Goal: Task Accomplishment & Management: Complete application form

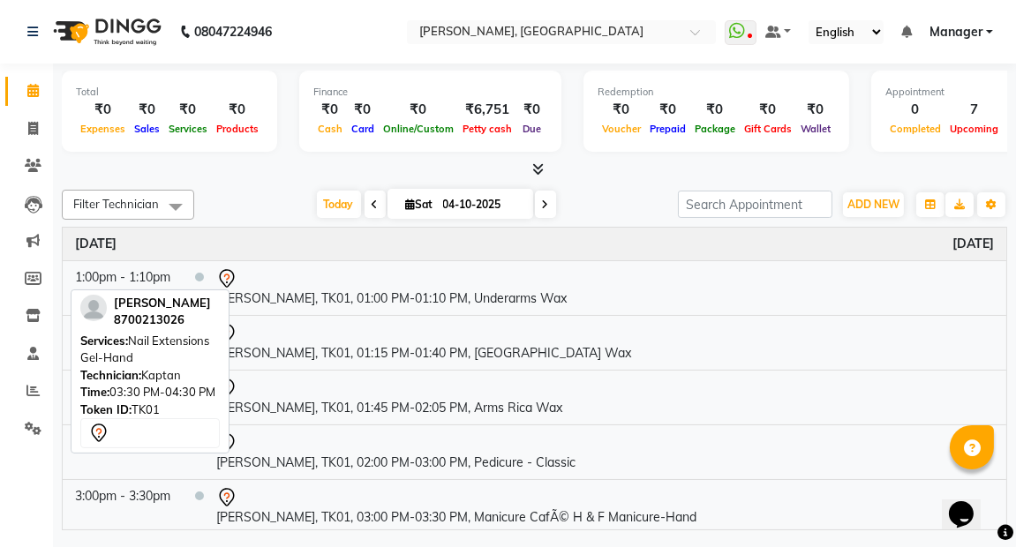
scroll to position [110, 0]
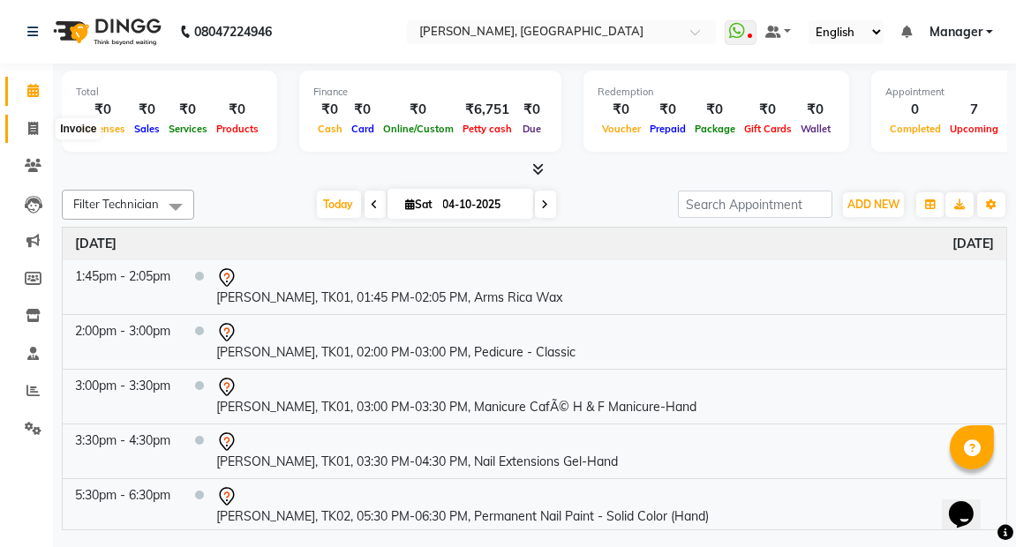
click at [33, 122] on icon at bounding box center [33, 128] width 10 height 13
select select "service"
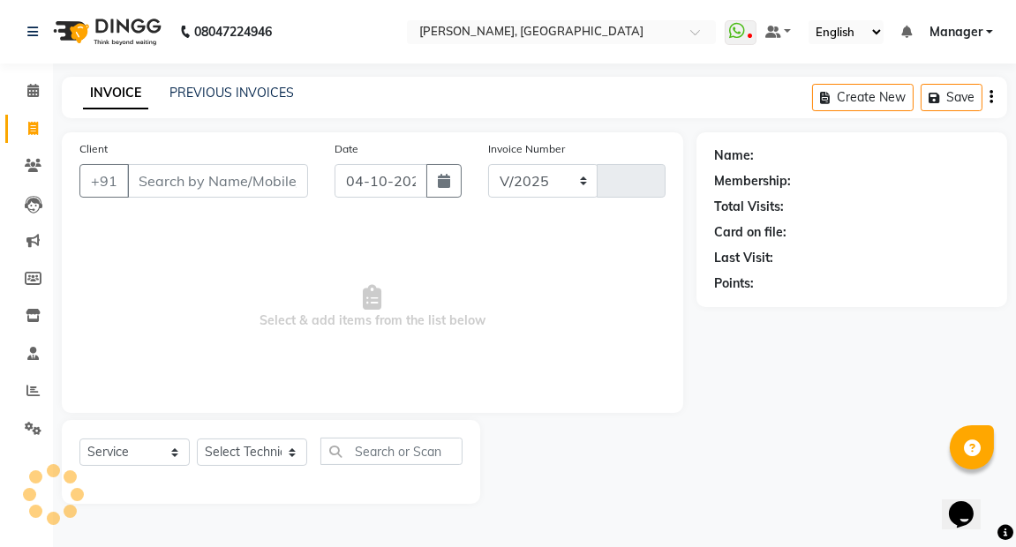
select select "8974"
type input "0028"
click at [175, 175] on input "Client" at bounding box center [217, 181] width 181 height 34
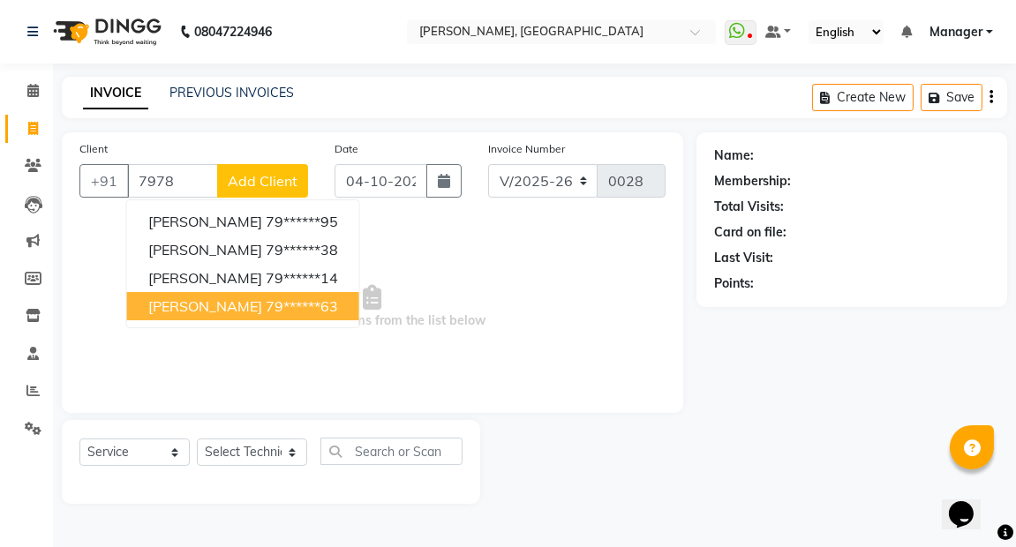
click at [201, 310] on span "[PERSON_NAME]" at bounding box center [205, 306] width 114 height 18
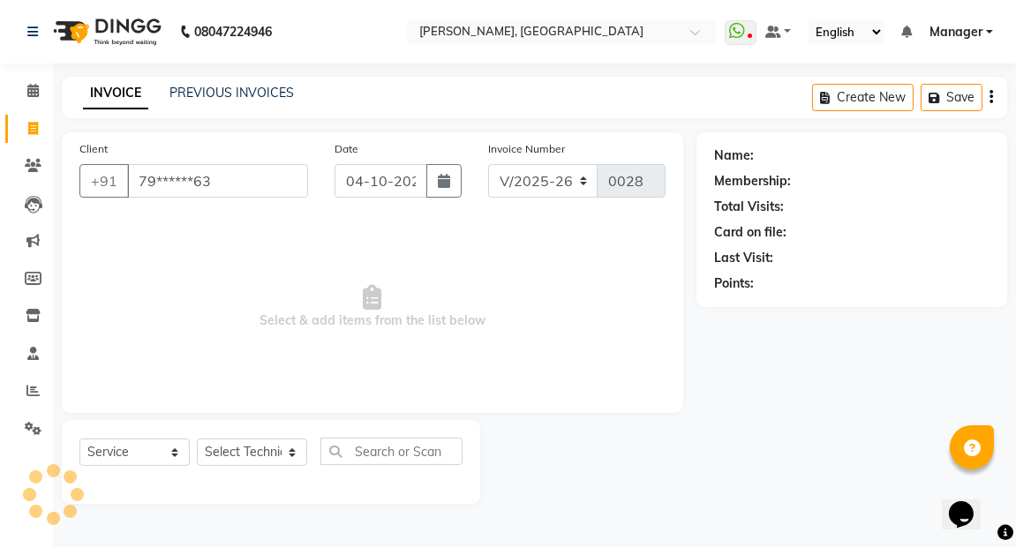
type input "79******63"
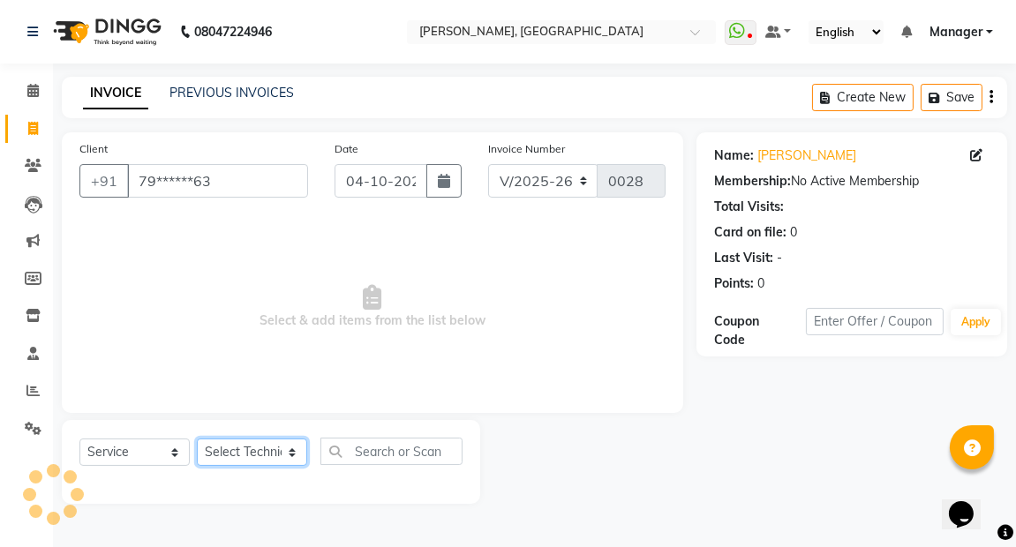
click at [292, 452] on select "Select Technician [PERSON_NAME] kaptan Manager [PERSON_NAME]" at bounding box center [252, 452] width 110 height 27
select select "91021"
click at [197, 439] on select "Select Technician [PERSON_NAME] kaptan Manager [PERSON_NAME]" at bounding box center [252, 452] width 110 height 27
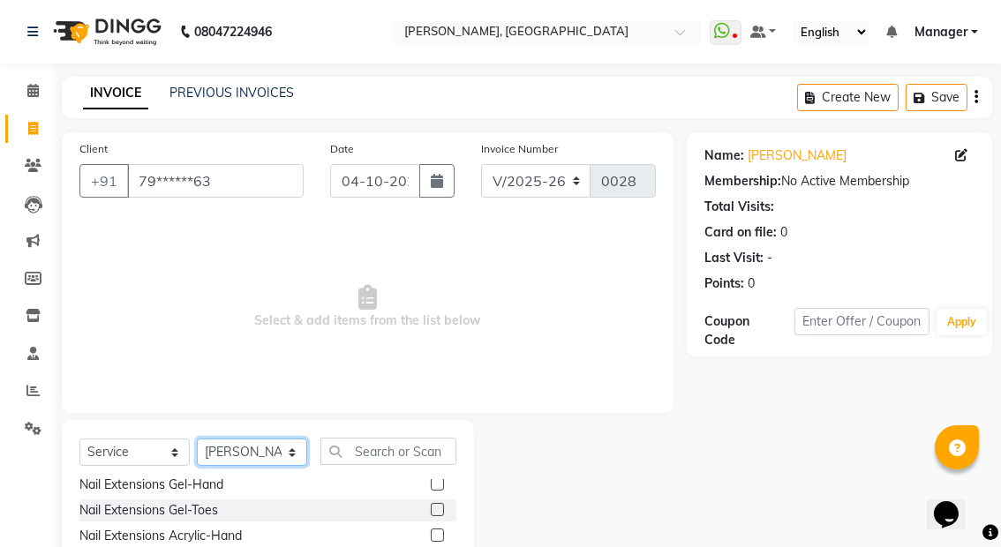
scroll to position [33, 0]
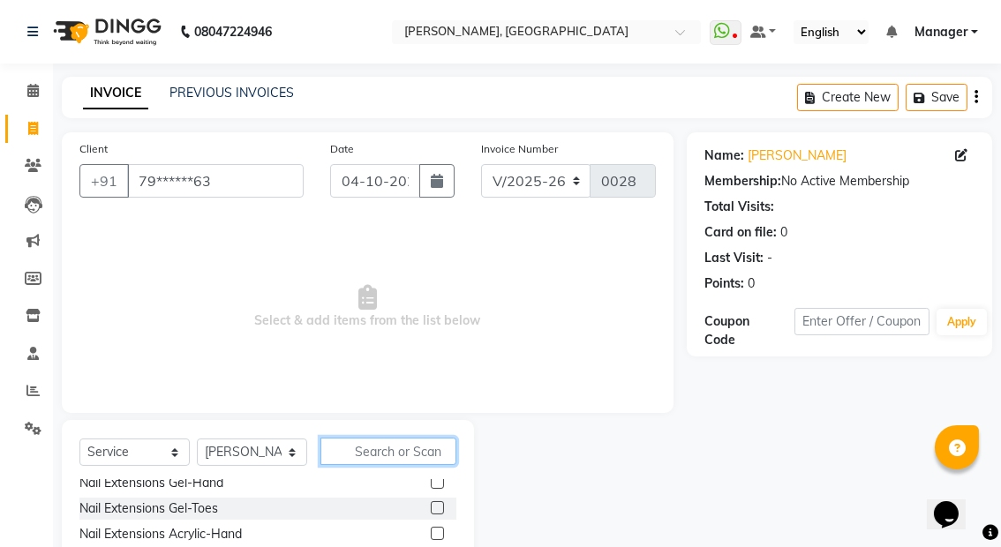
click at [370, 453] on input "text" at bounding box center [388, 451] width 136 height 27
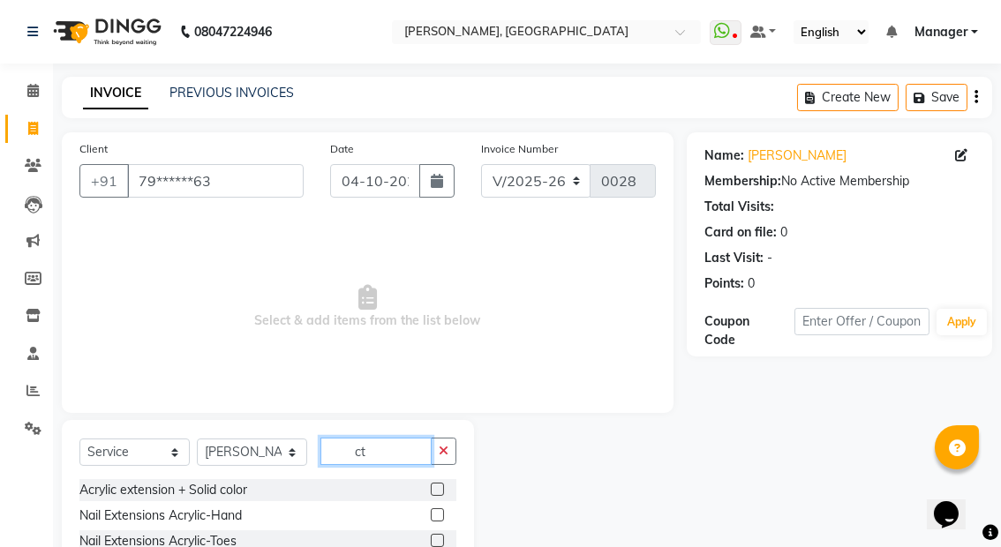
scroll to position [0, 0]
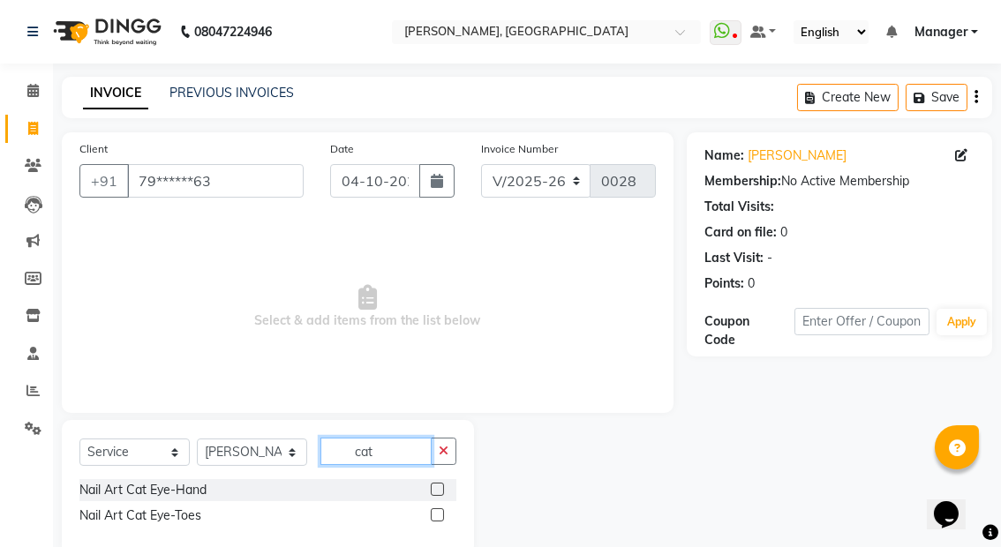
type input "cat"
click at [442, 487] on label at bounding box center [437, 489] width 13 height 13
click at [442, 487] on input "checkbox" at bounding box center [436, 489] width 11 height 11
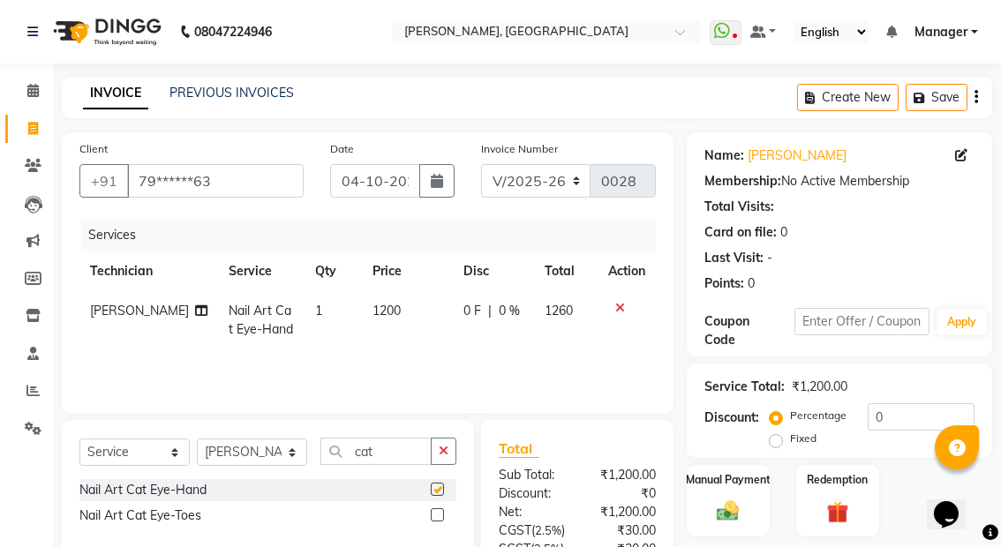
checkbox input "false"
click at [383, 450] on input "cat" at bounding box center [375, 451] width 111 height 27
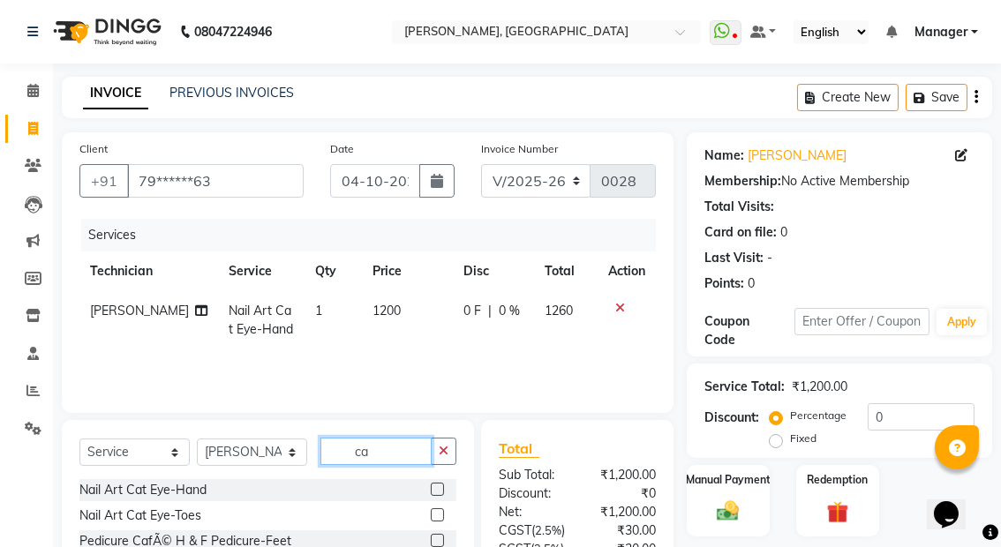
type input "c"
type input "sol"
click at [432, 509] on label at bounding box center [437, 514] width 13 height 13
click at [432, 510] on input "checkbox" at bounding box center [436, 515] width 11 height 11
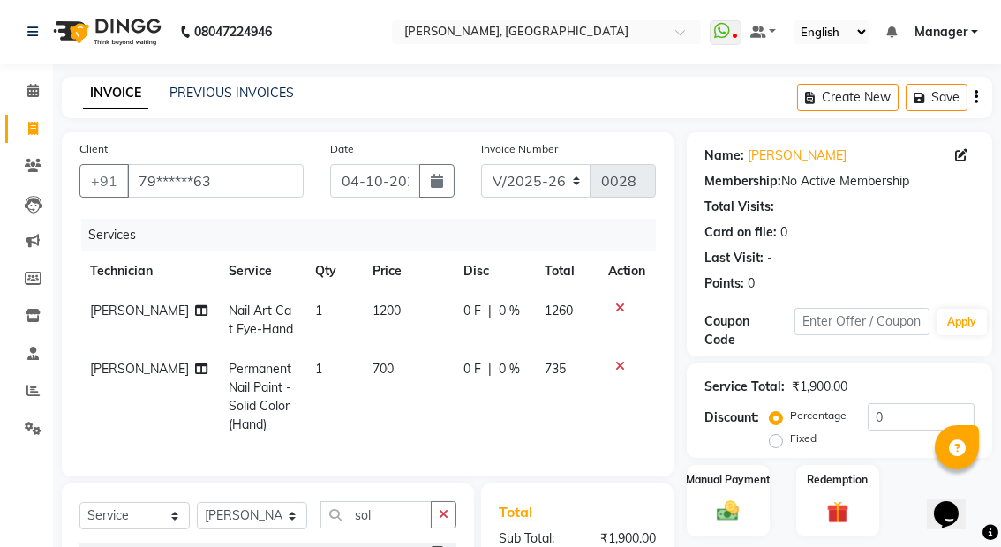
checkbox input "false"
click at [373, 363] on span "700" at bounding box center [382, 369] width 21 height 16
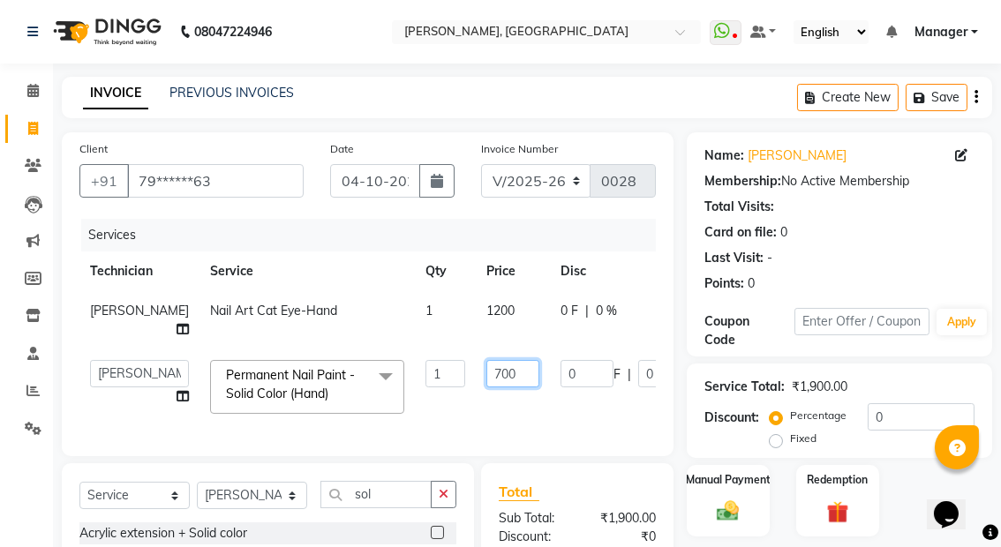
click at [486, 373] on input "700" at bounding box center [512, 373] width 53 height 27
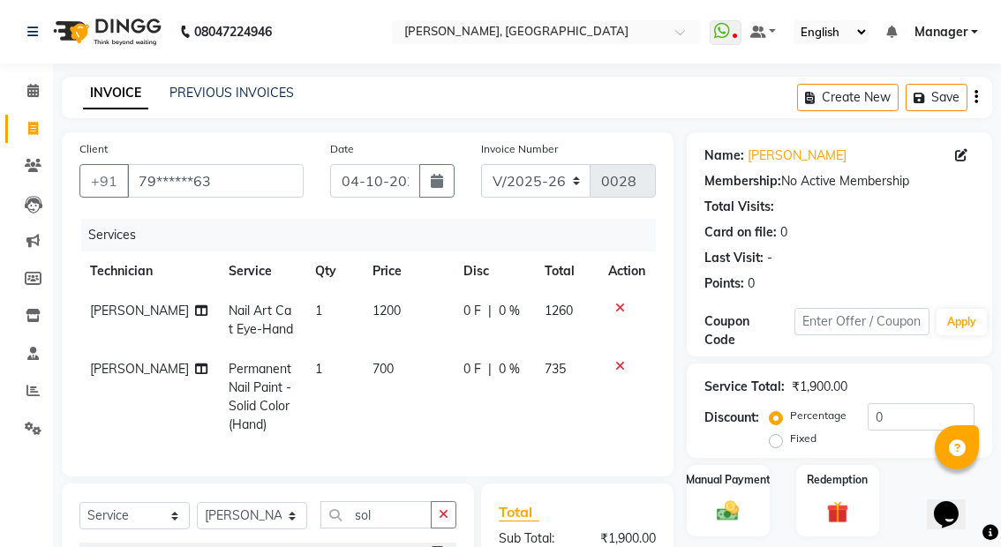
click at [481, 309] on tr "[PERSON_NAME] Nail Art Cat Eye-Hand 1 1200 0 F | 0 % 1260" at bounding box center [367, 320] width 576 height 58
click at [378, 307] on span "1200" at bounding box center [386, 311] width 28 height 16
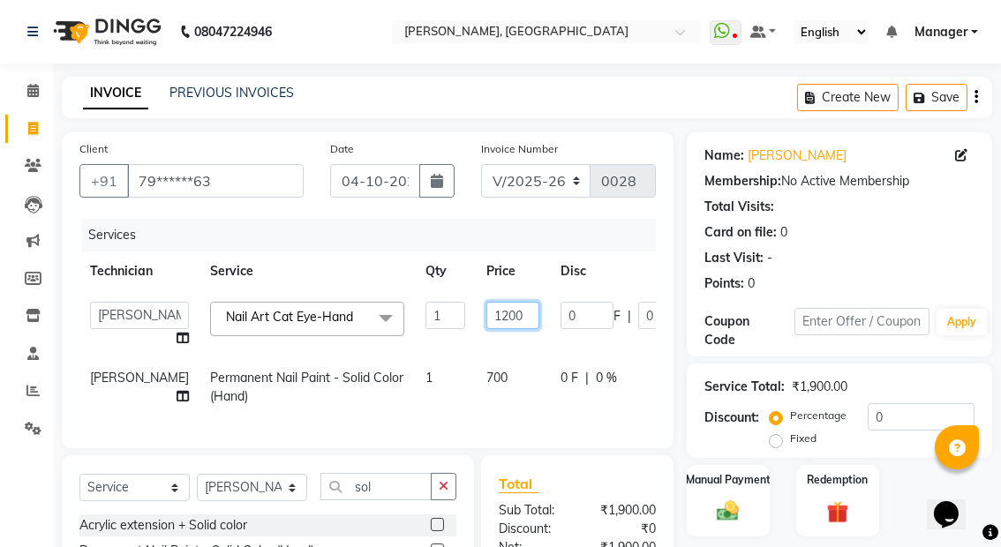
click at [489, 312] on input "1200" at bounding box center [512, 315] width 53 height 27
type input "1"
type input "600"
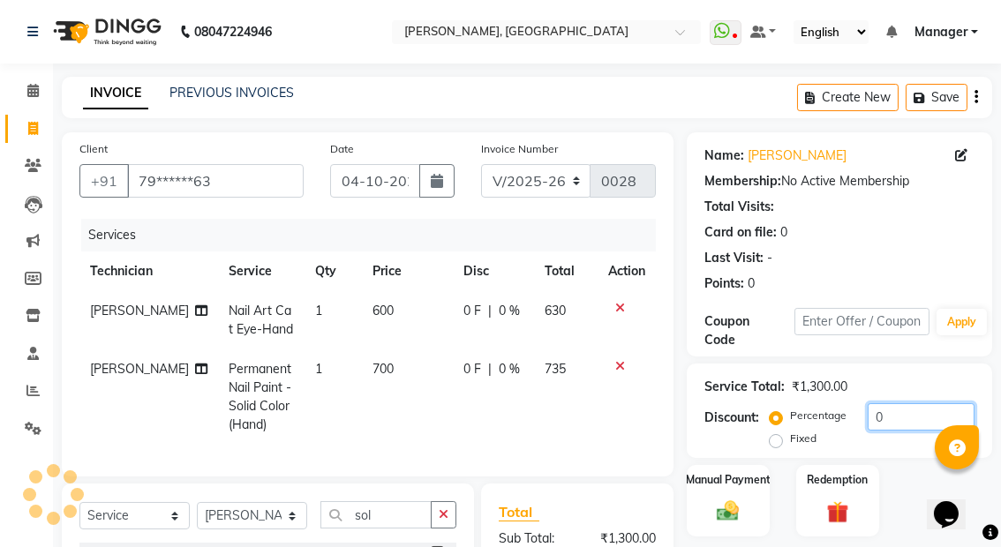
click at [892, 416] on input "0" at bounding box center [920, 416] width 107 height 27
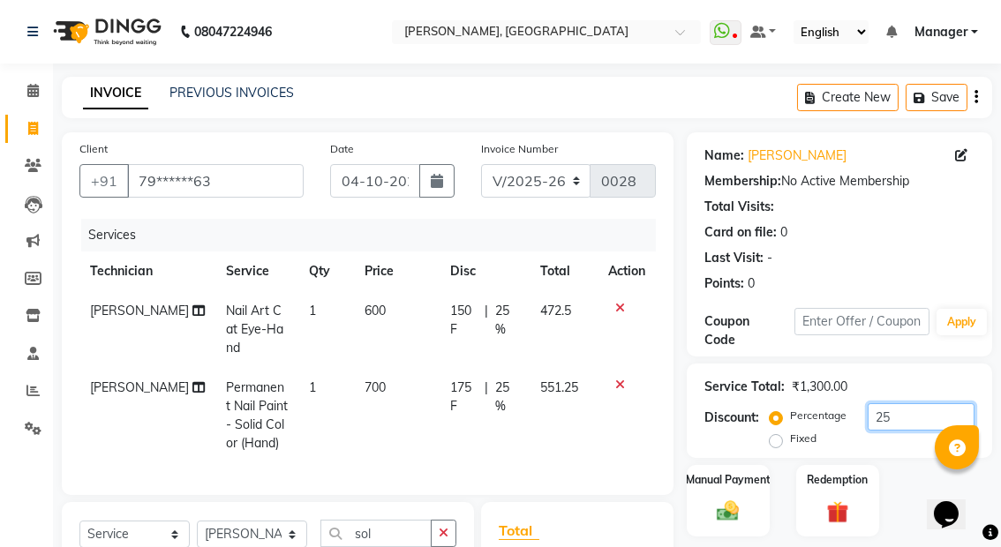
type input "25"
click at [364, 379] on span "700" at bounding box center [374, 387] width 21 height 16
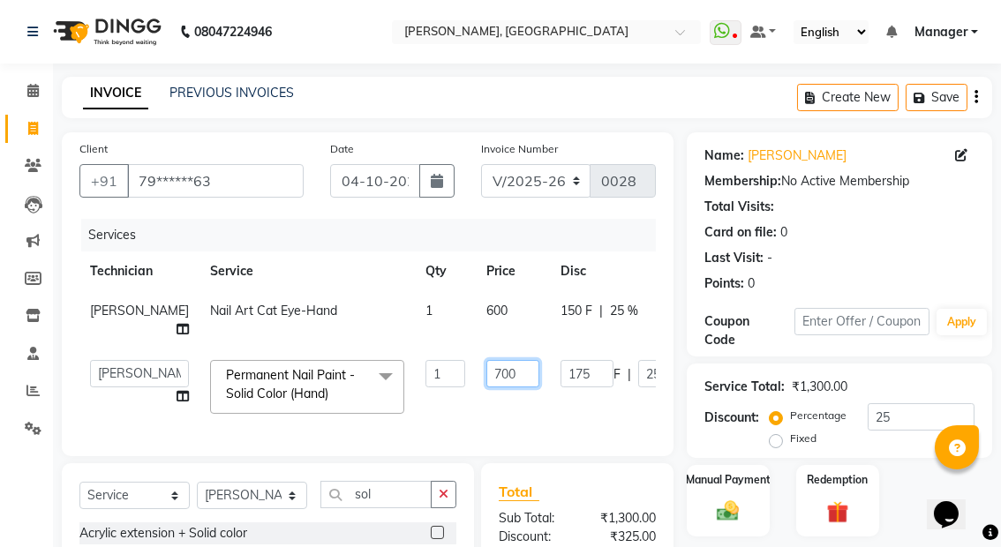
click at [486, 371] on input "700" at bounding box center [512, 373] width 53 height 27
type input "7"
type input "350"
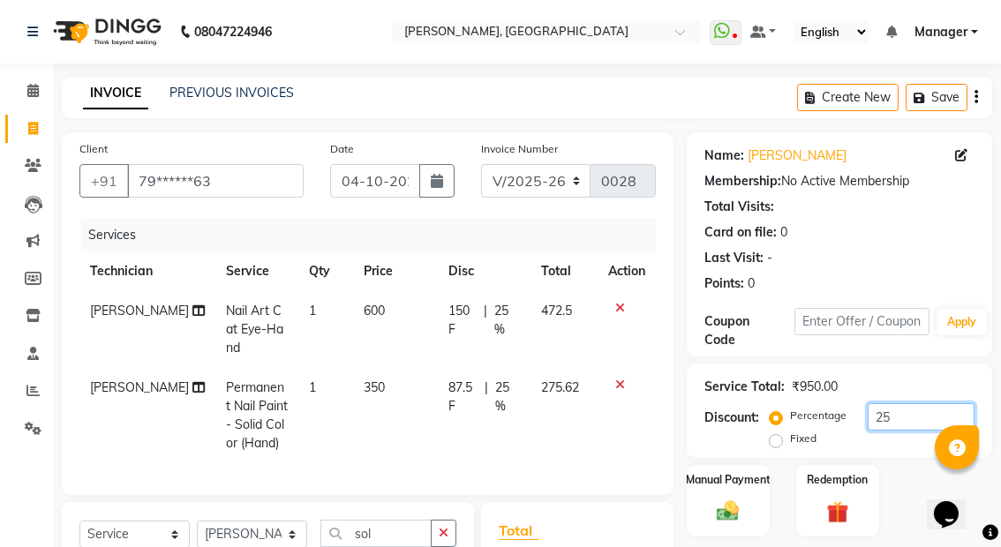
click at [896, 415] on input "25" at bounding box center [920, 416] width 107 height 27
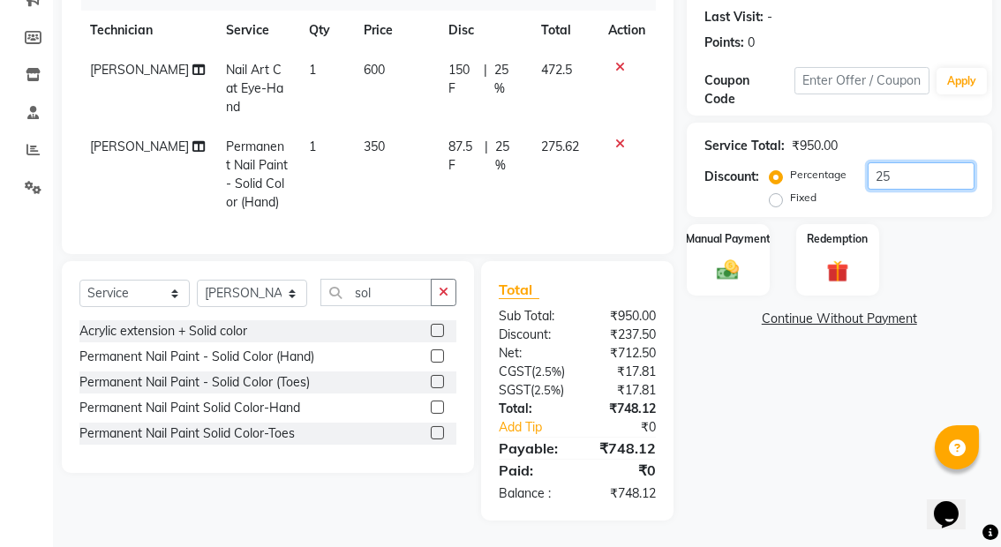
scroll to position [154, 0]
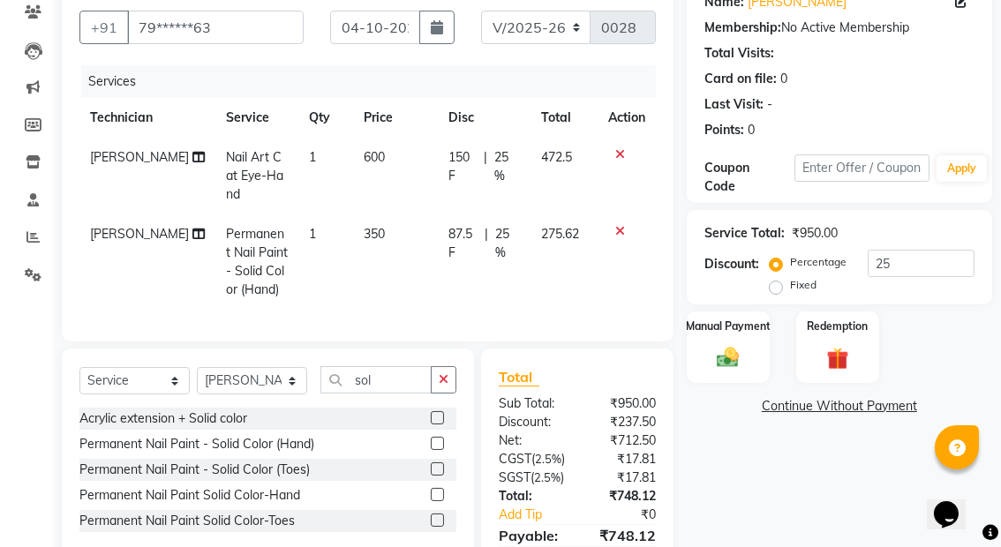
click at [140, 150] on span "[PERSON_NAME]" at bounding box center [139, 157] width 99 height 16
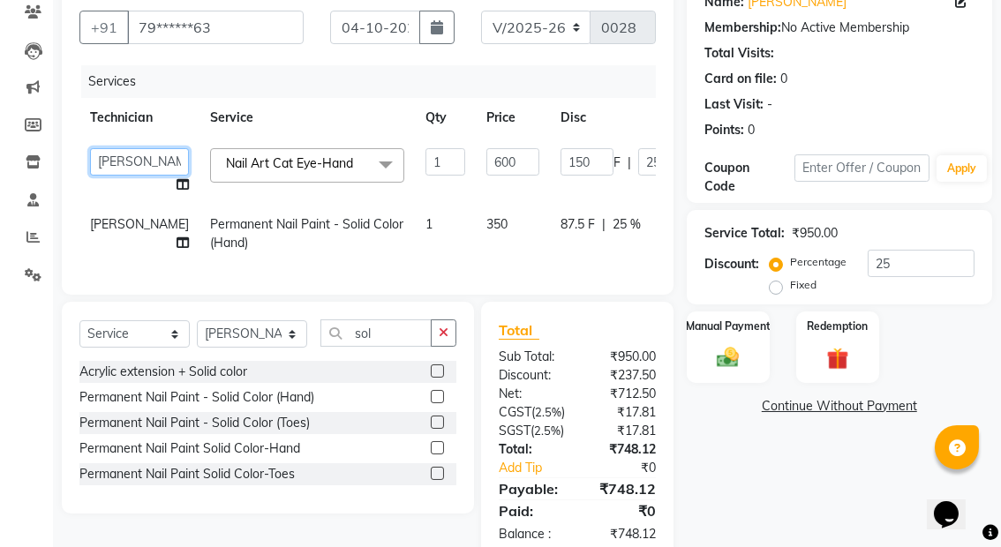
click at [139, 163] on select "[PERSON_NAME] kaptan Manager [PERSON_NAME]" at bounding box center [139, 161] width 99 height 27
select select "92419"
click at [721, 484] on div "Name: [PERSON_NAME] Membership: No Active Membership Total Visits: Card on file…" at bounding box center [845, 270] width 319 height 582
click at [896, 266] on input "25" at bounding box center [920, 263] width 107 height 27
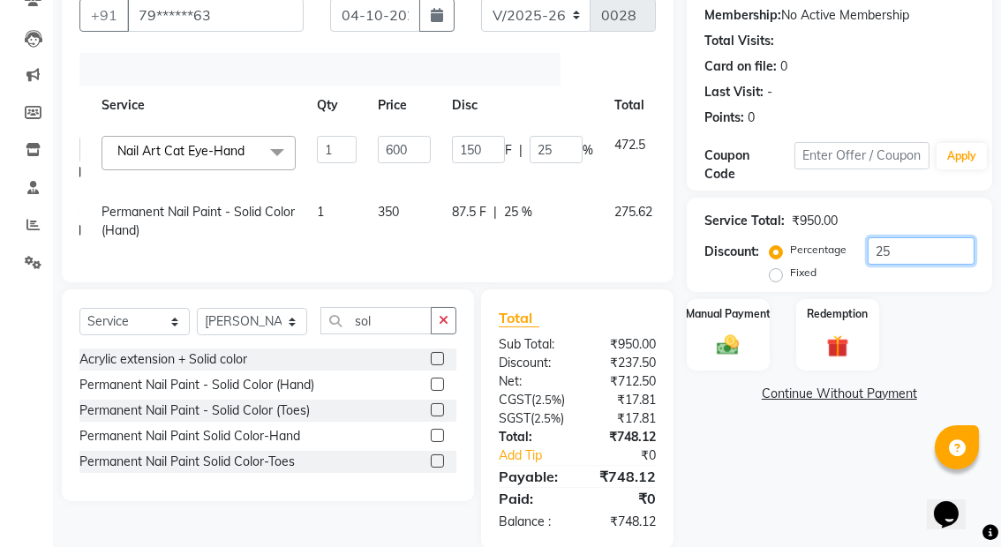
scroll to position [0, 139]
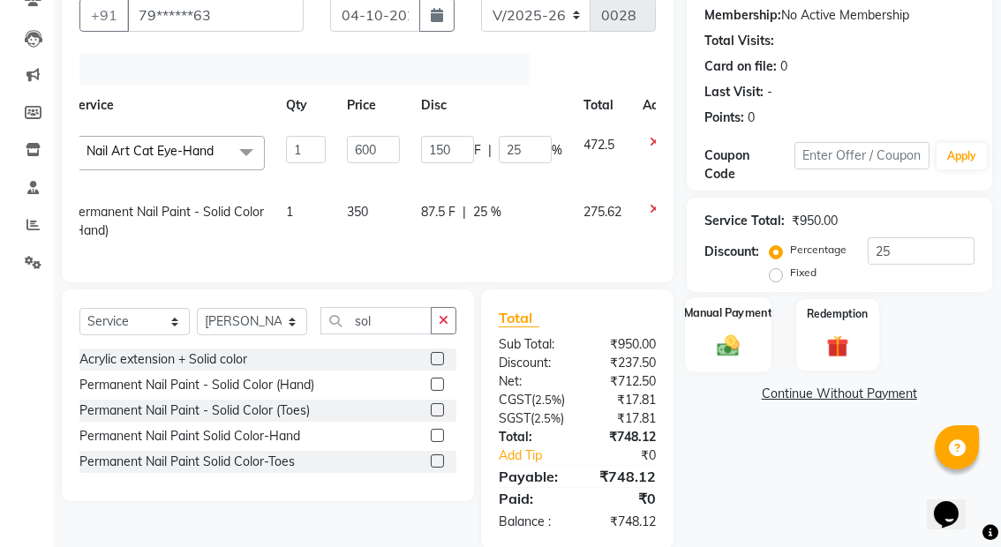
click at [725, 337] on img at bounding box center [727, 345] width 37 height 26
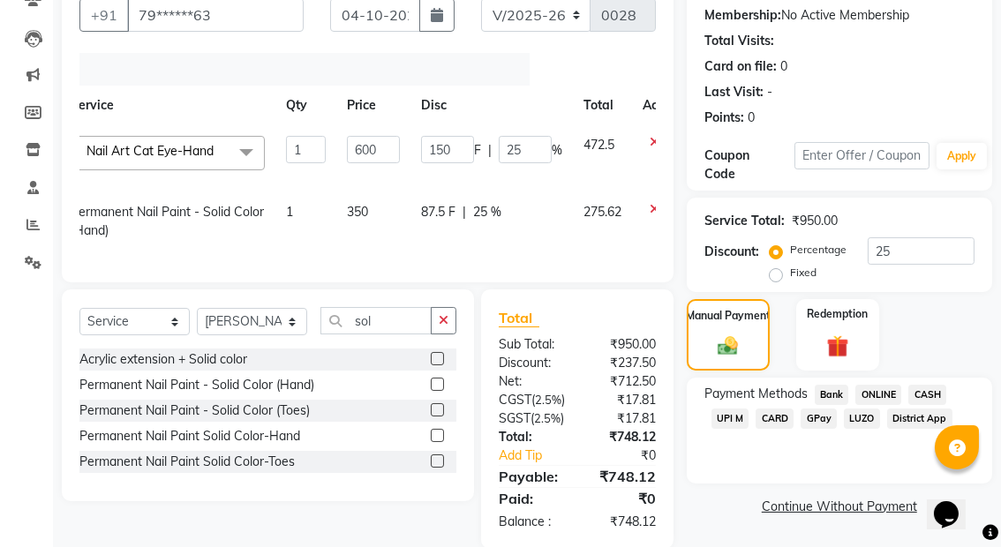
click at [731, 416] on span "UPI M" at bounding box center [730, 419] width 38 height 20
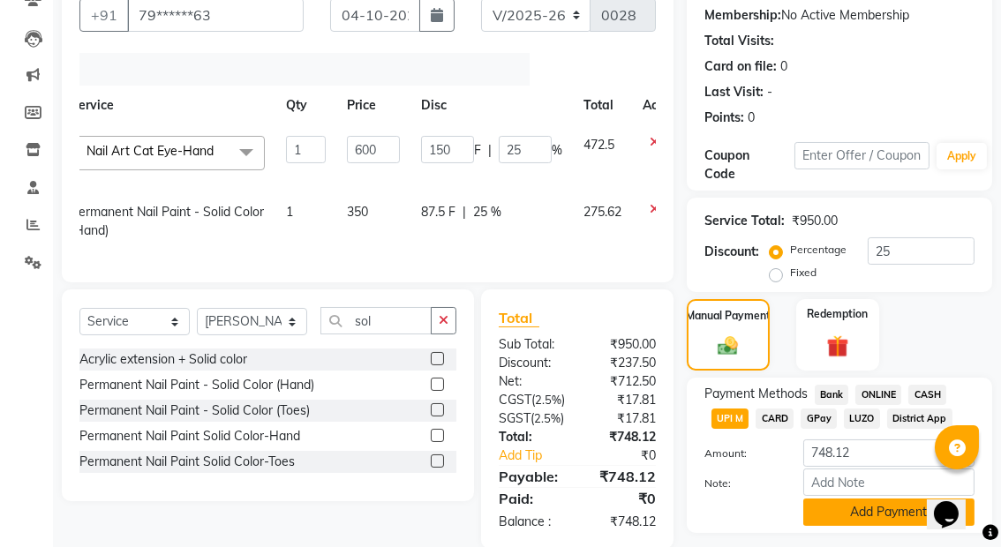
click at [866, 511] on button "Add Payment" at bounding box center [888, 512] width 171 height 27
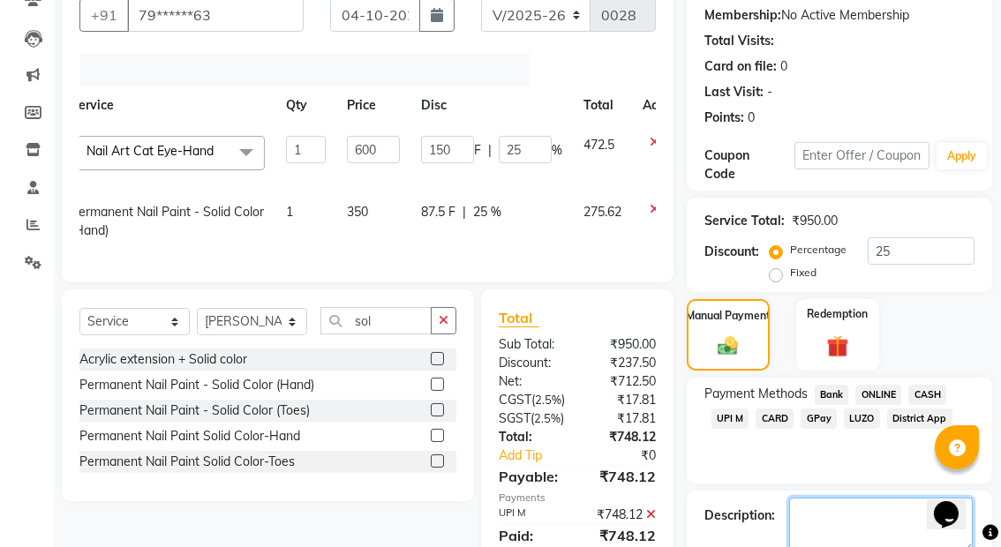
click at [866, 511] on textarea at bounding box center [881, 525] width 184 height 55
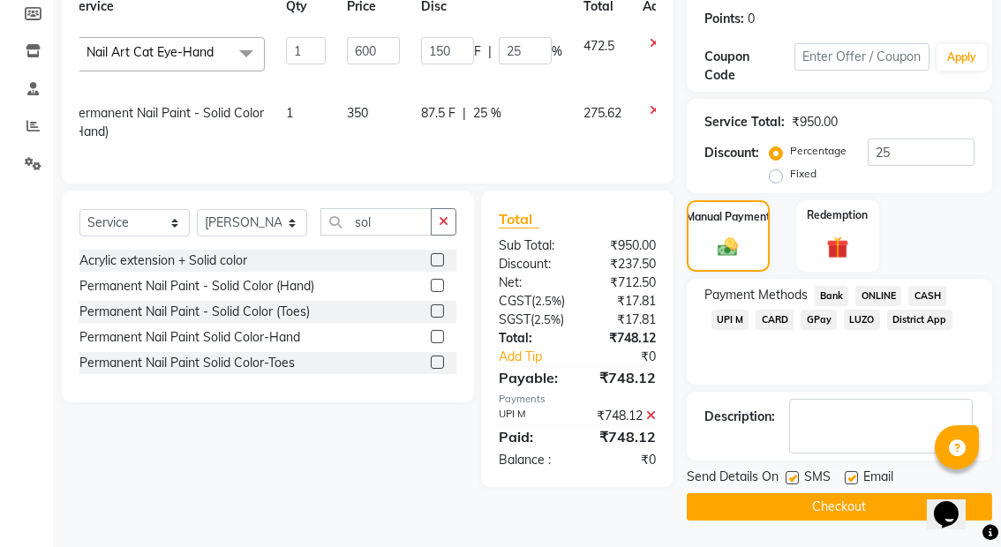
click at [784, 493] on button "Checkout" at bounding box center [838, 506] width 305 height 27
